Goal: Find specific page/section: Find specific page/section

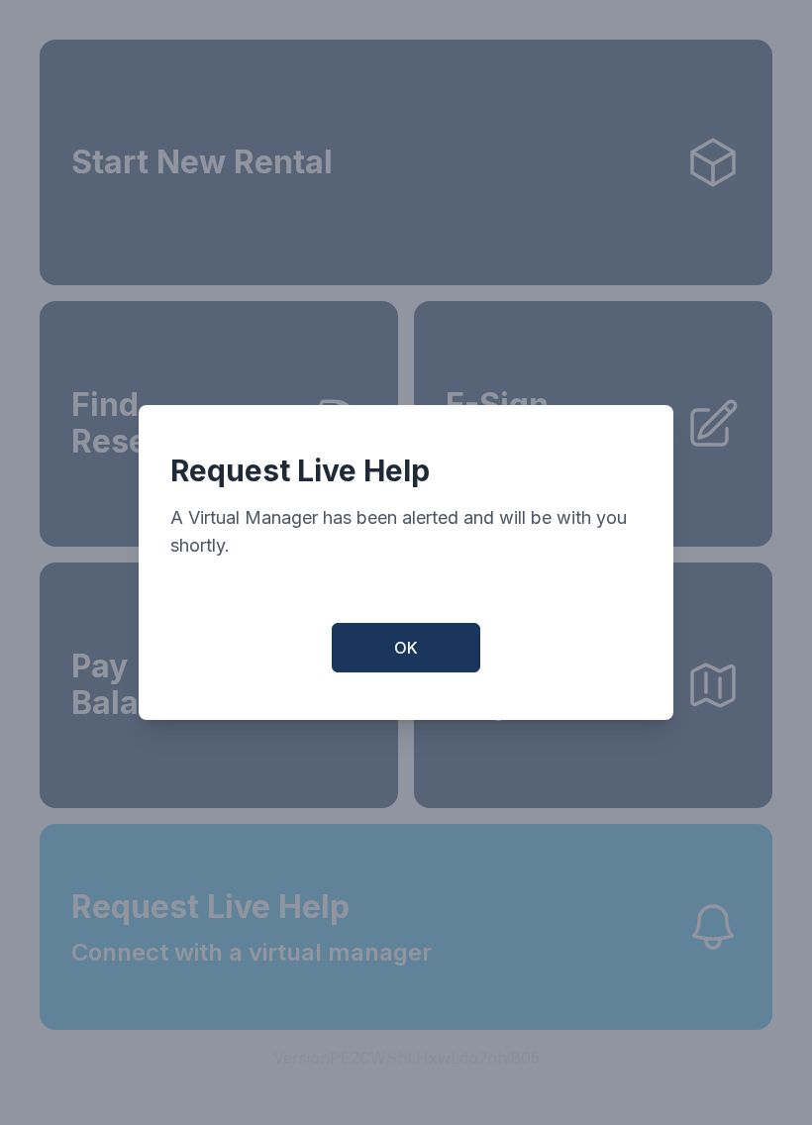
click at [436, 648] on button "OK" at bounding box center [406, 648] width 149 height 50
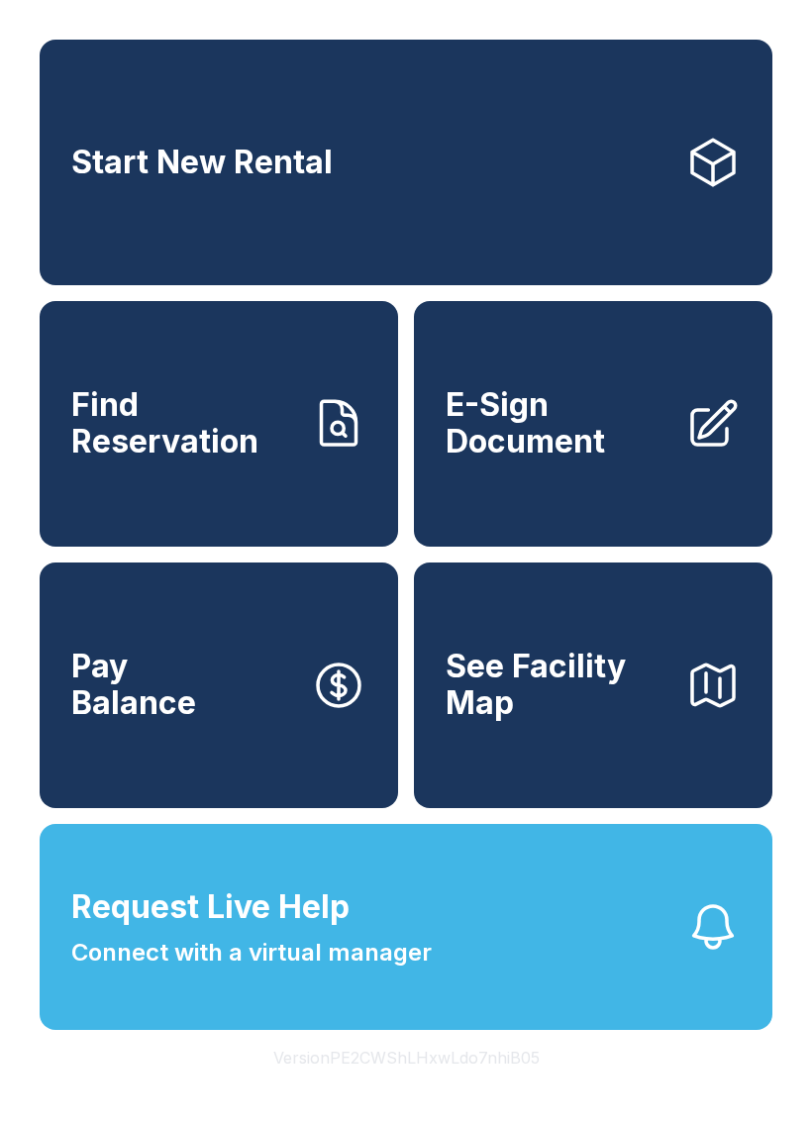
click at [322, 931] on span "Request Live Help" at bounding box center [210, 908] width 278 height 48
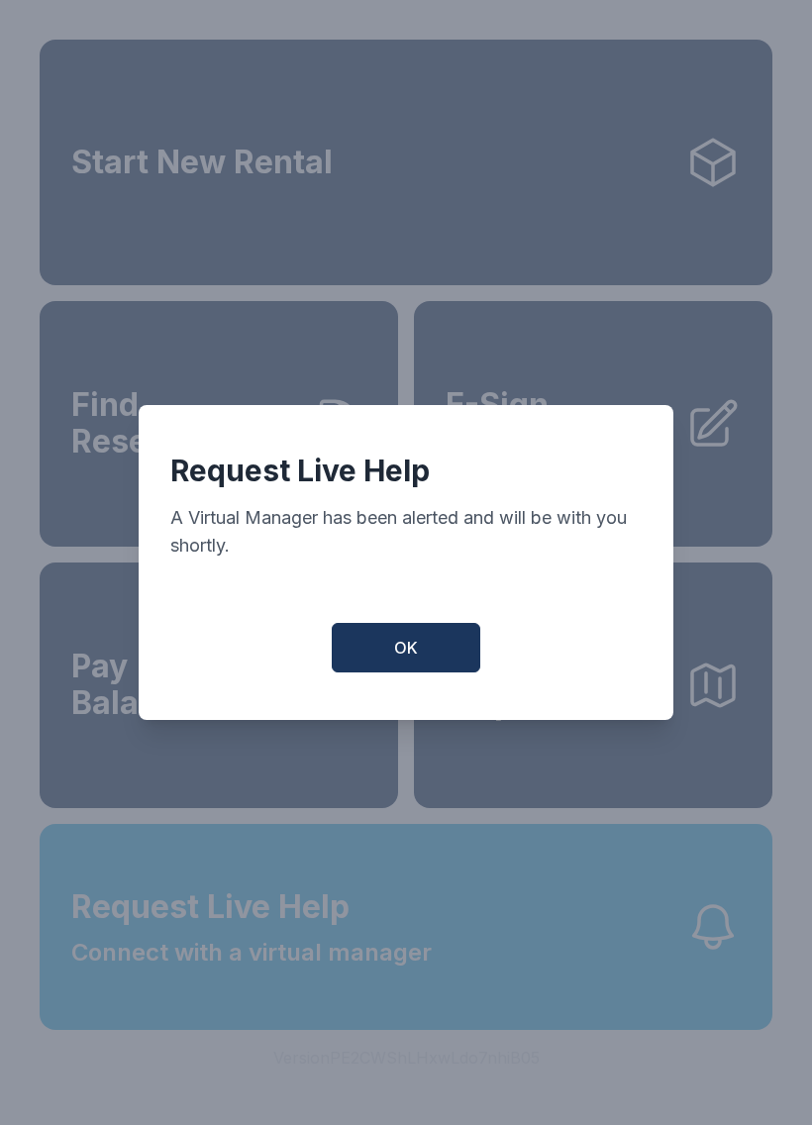
click at [435, 652] on button "OK" at bounding box center [406, 648] width 149 height 50
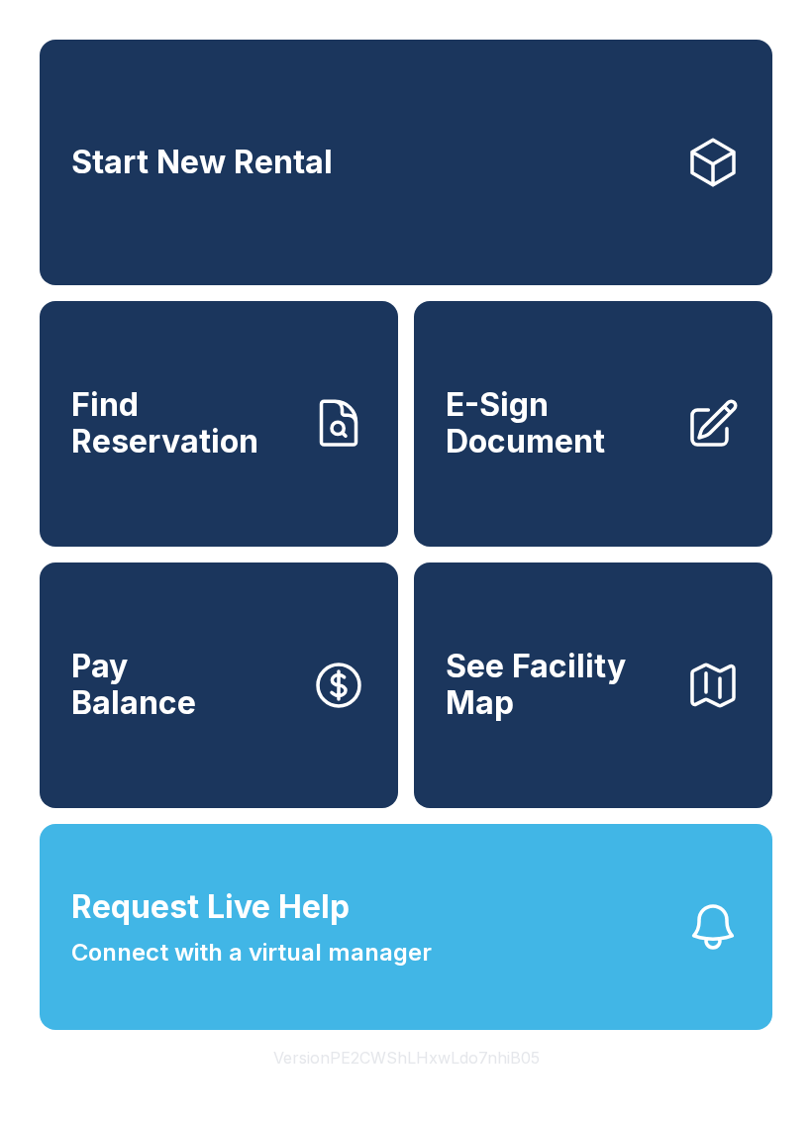
click at [557, 416] on span "E-Sign Document" at bounding box center [558, 423] width 224 height 72
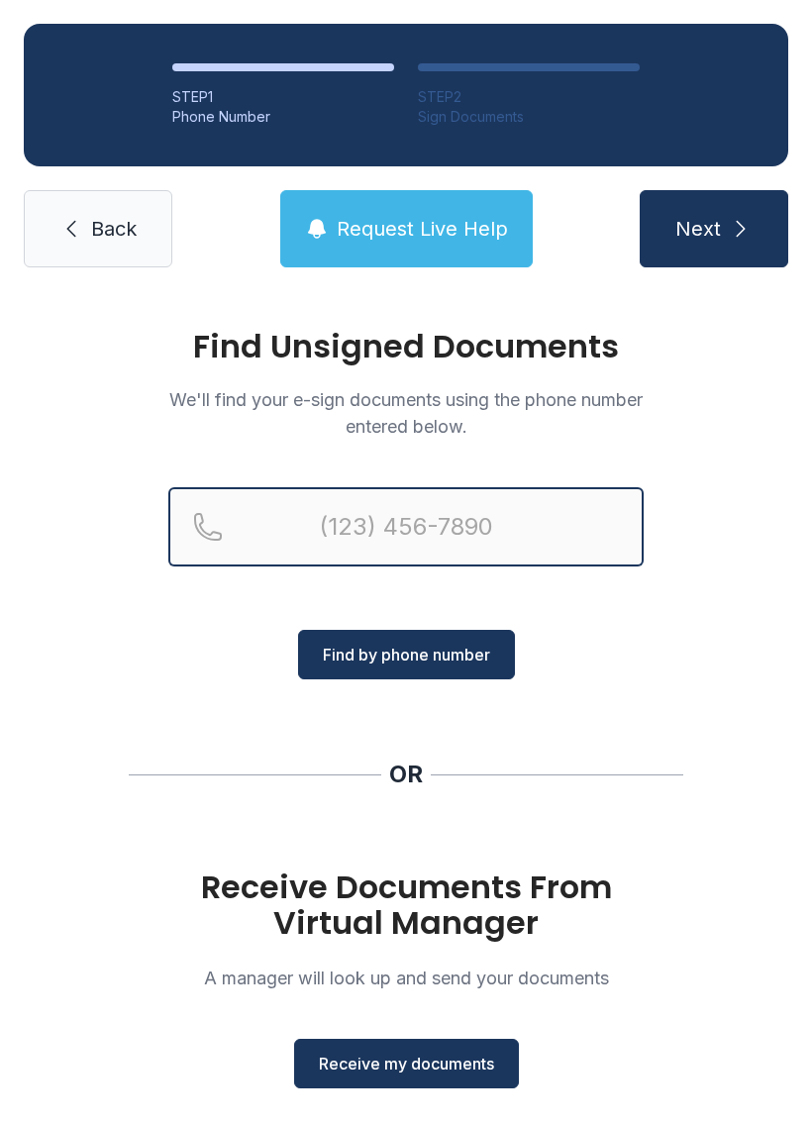
click at [398, 508] on input "Reservation phone number" at bounding box center [405, 526] width 475 height 79
type input "[PHONE_NUMBER]"
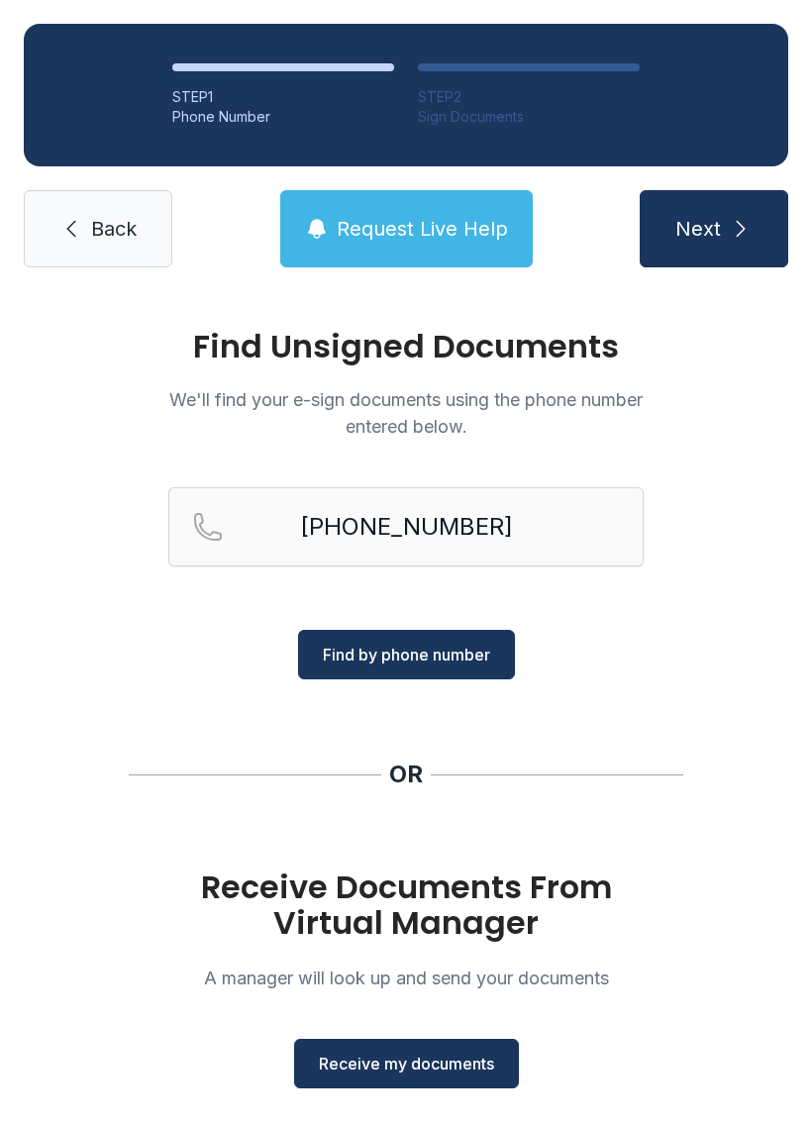
click at [456, 656] on span "Find by phone number" at bounding box center [406, 655] width 167 height 24
click at [468, 648] on span "Find by phone number" at bounding box center [406, 655] width 167 height 24
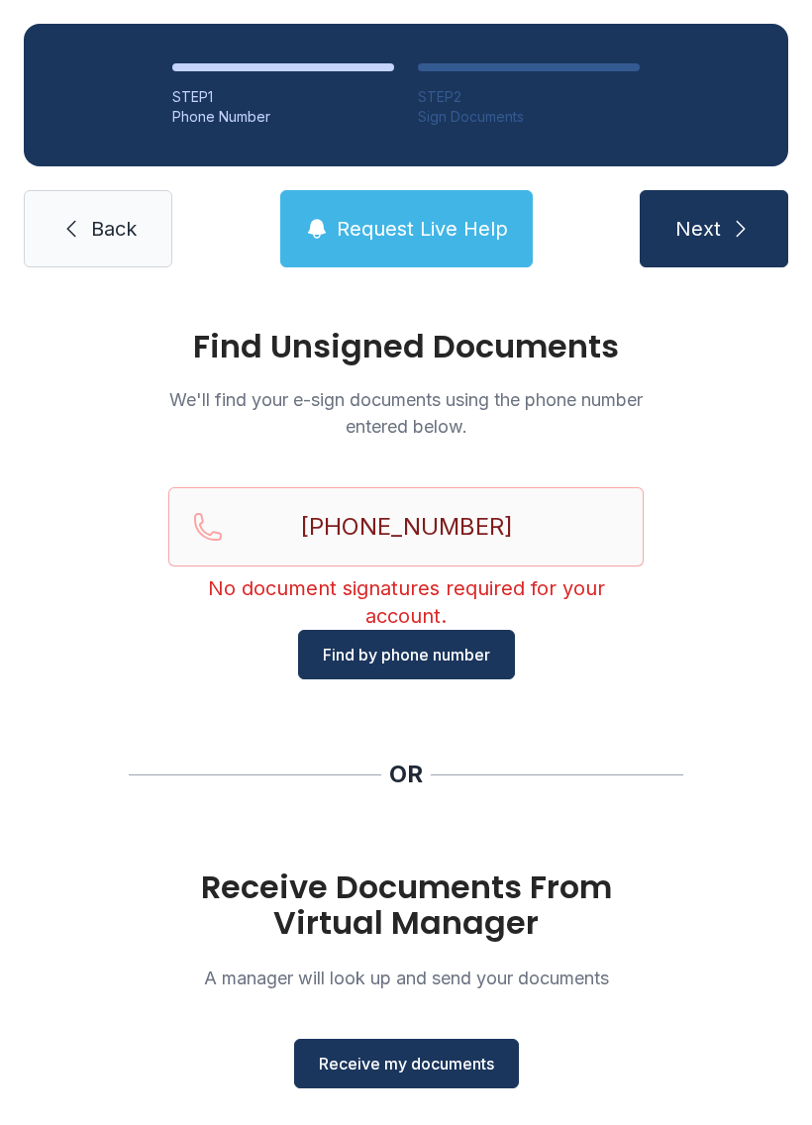
click at [486, 668] on button "Find by phone number" at bounding box center [406, 655] width 217 height 50
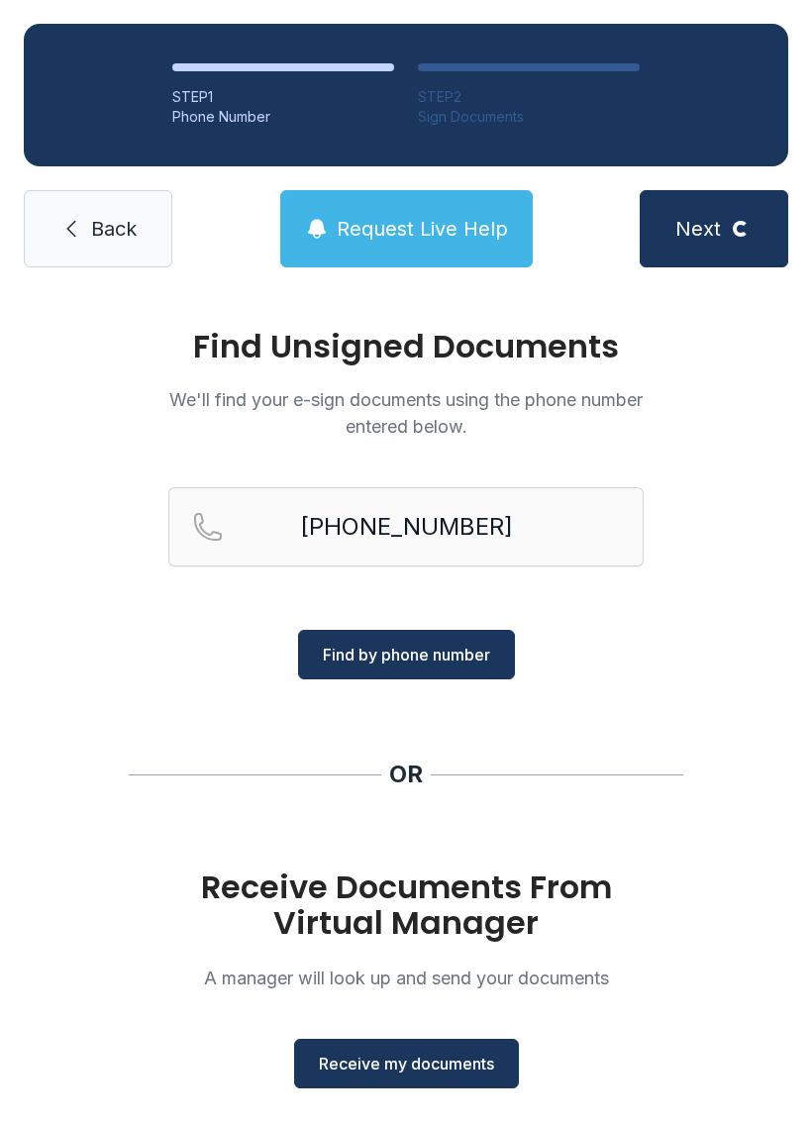
click at [465, 669] on button "Find by phone number" at bounding box center [406, 655] width 217 height 50
click at [444, 655] on span "Find by phone number" at bounding box center [406, 655] width 167 height 24
click at [443, 655] on span "Find by phone number" at bounding box center [406, 655] width 167 height 24
click at [424, 669] on button "Find by phone number" at bounding box center [406, 655] width 217 height 50
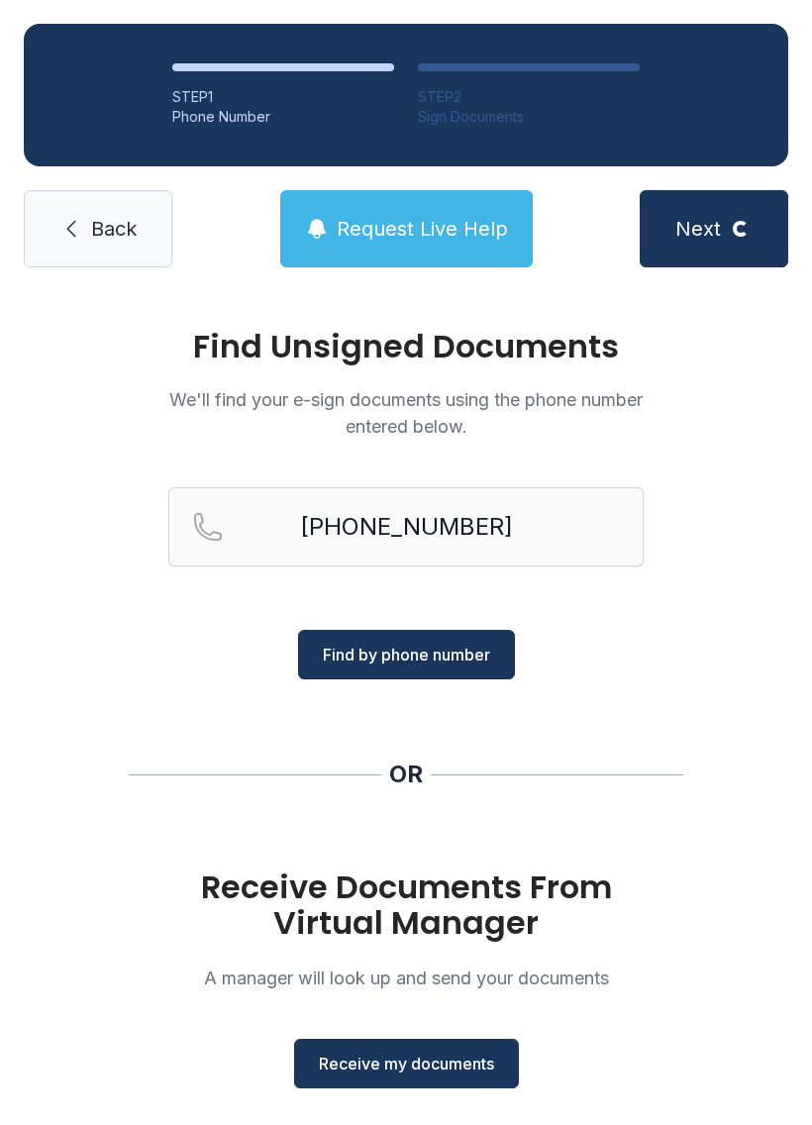
click at [441, 643] on span "Find by phone number" at bounding box center [406, 655] width 167 height 24
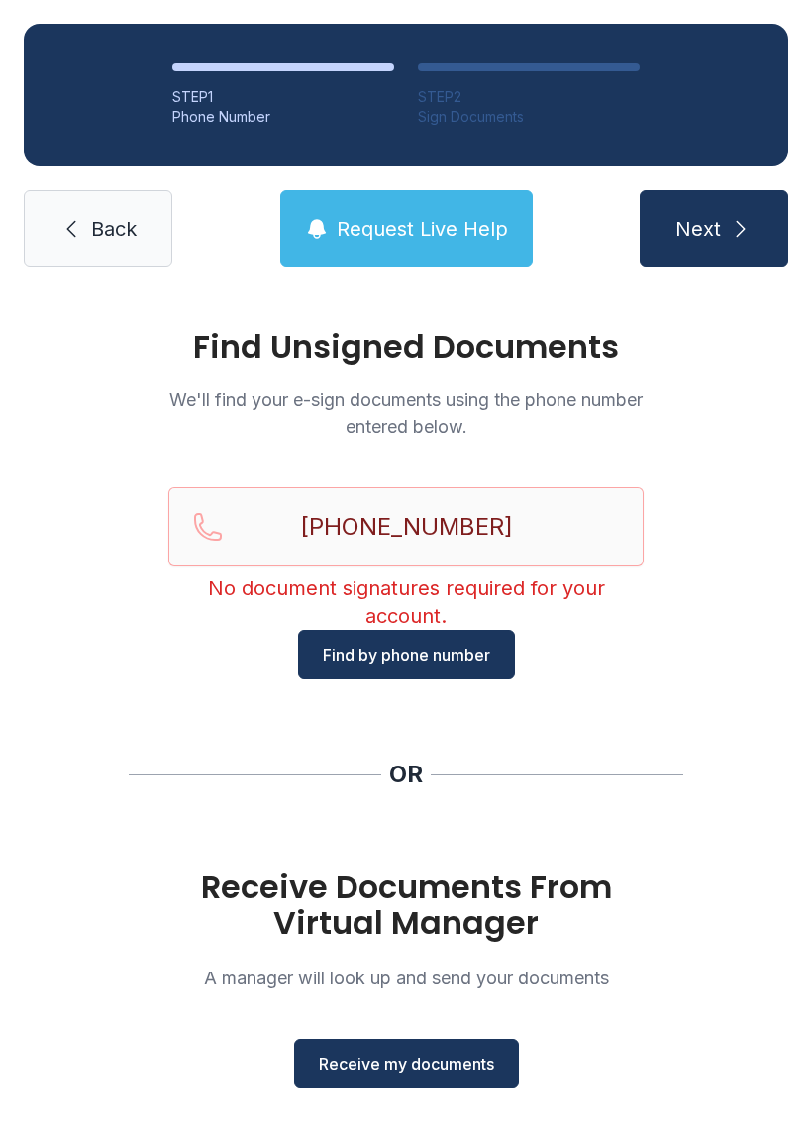
click at [127, 237] on span "Back" at bounding box center [114, 229] width 46 height 28
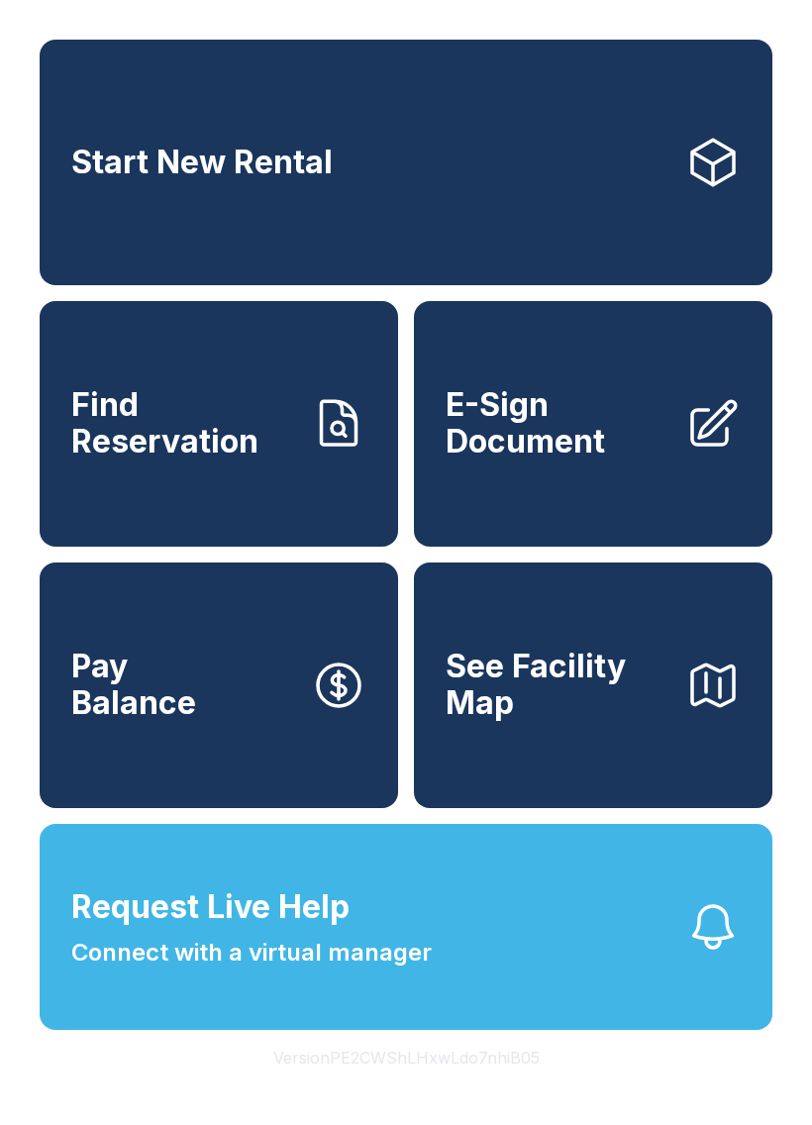
click at [383, 971] on span "Request Live Help Connect with a virtual manager" at bounding box center [251, 927] width 361 height 87
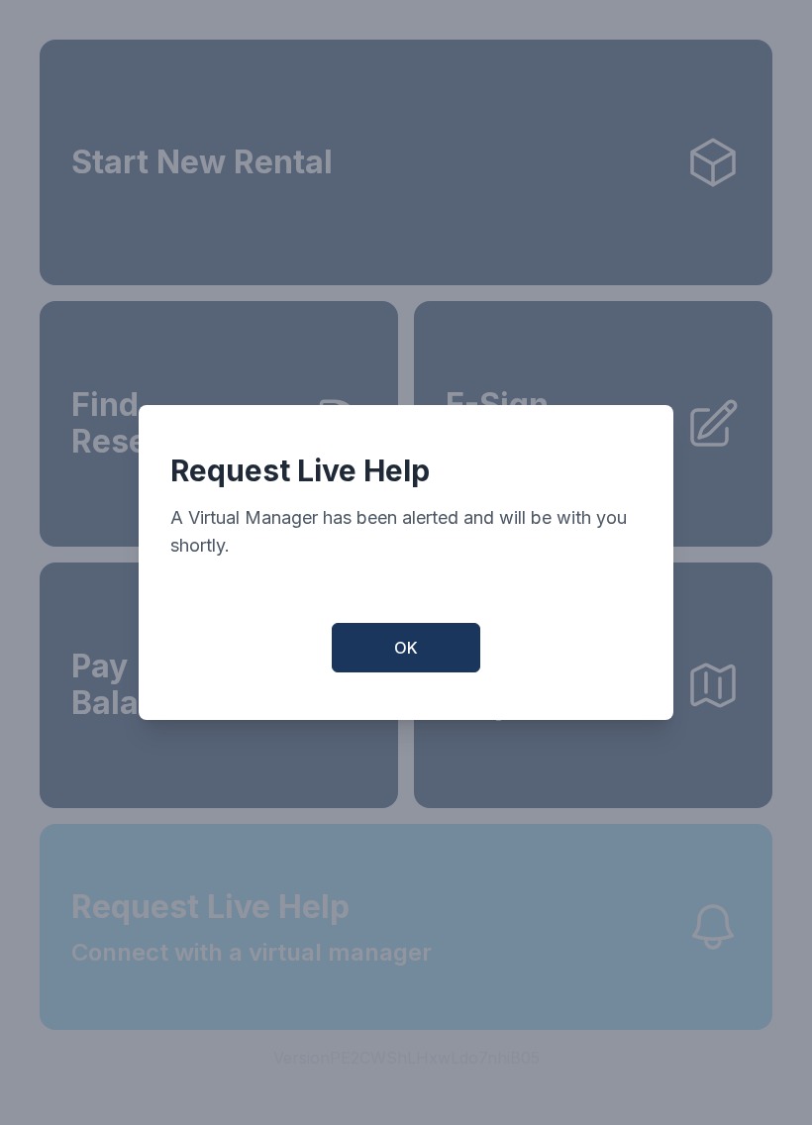
click at [434, 659] on button "OK" at bounding box center [406, 648] width 149 height 50
